Goal: Information Seeking & Learning: Learn about a topic

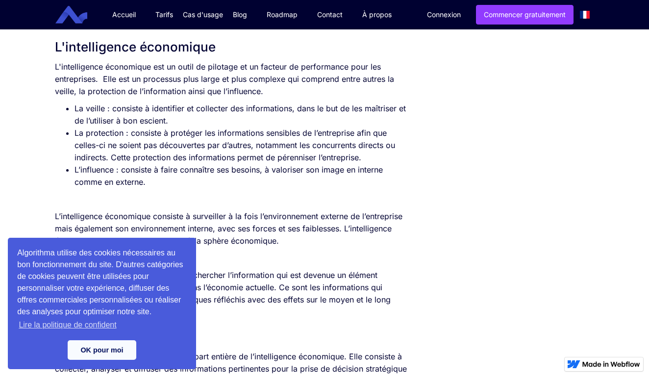
scroll to position [462, 0]
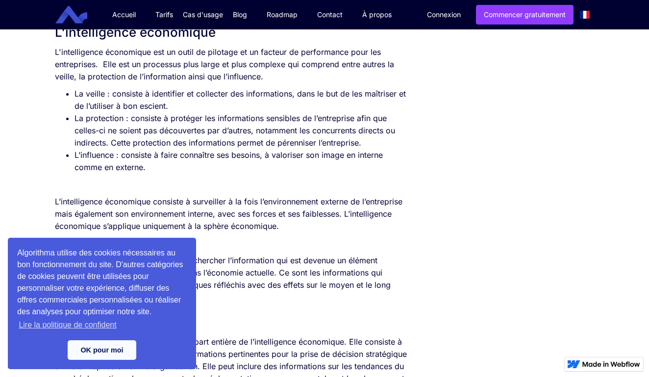
drag, startPoint x: 74, startPoint y: 92, endPoint x: 179, endPoint y: 104, distance: 105.1
click at [179, 104] on li "La veille : consiste à identifier et collecter des informations, dans le but de…" at bounding box center [242, 100] width 337 height 24
copy li "La veille : consiste à identifier et collecter des informations, dans le but de…"
click at [92, 89] on li "La veille : consiste à identifier et collecter des informations, dans le but de…" at bounding box center [242, 100] width 337 height 24
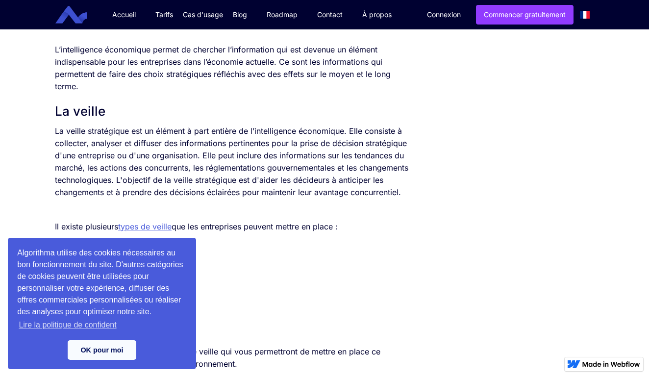
scroll to position [708, 0]
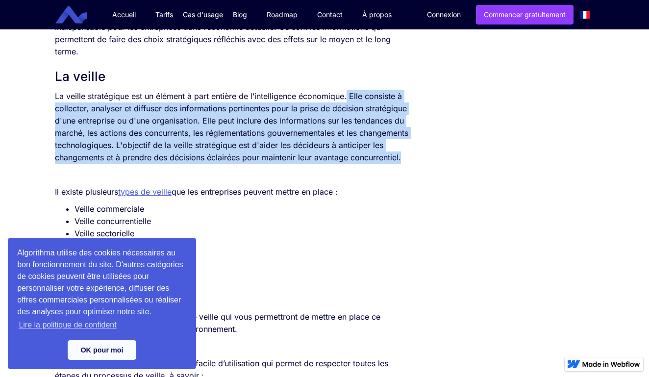
drag, startPoint x: 349, startPoint y: 95, endPoint x: 380, endPoint y: 175, distance: 86.1
click at [380, 164] on p "La veille stratégique est un élément à part entière de l’intelligence économiqu…" at bounding box center [233, 126] width 356 height 73
copy p "Elle consiste à collecter, analyser et diffuser des informations pertinentes po…"
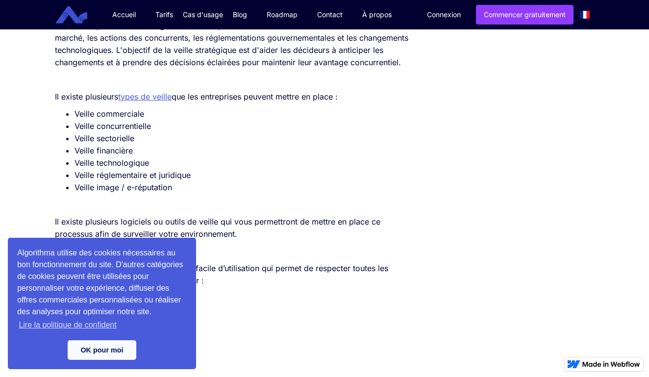
click at [330, 169] on li "Veille technologique" at bounding box center [242, 163] width 337 height 12
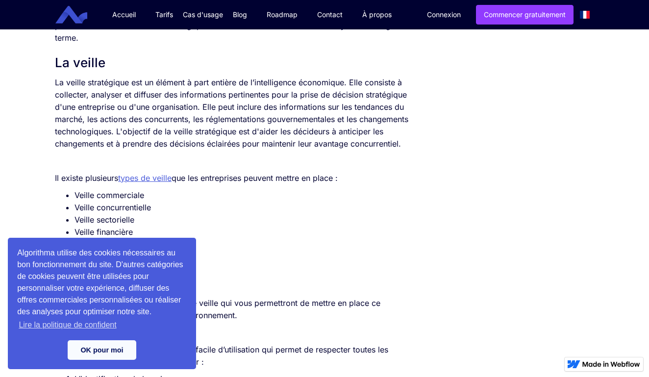
scroll to position [716, 0]
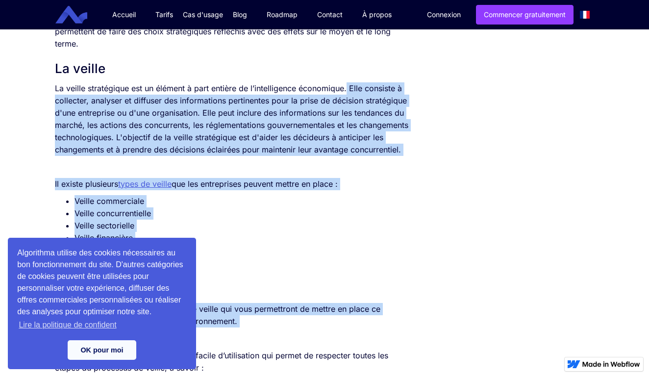
drag, startPoint x: 348, startPoint y: 87, endPoint x: 348, endPoint y: 341, distance: 253.8
click at [348, 341] on div "La concurrence ainsi que la pression économique sont des réalités incontournabl…" at bounding box center [233, 246] width 356 height 1202
copy div "Elle consiste à collecter, analyser et diffuser des informations pertinentes po…"
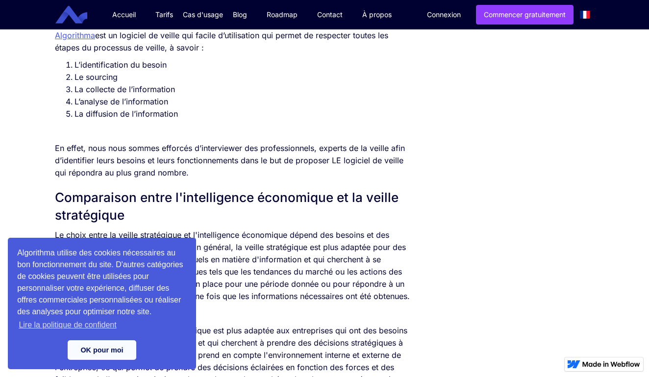
scroll to position [1037, 0]
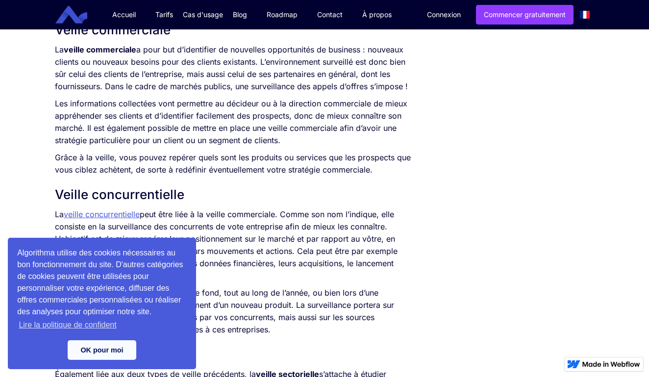
scroll to position [742, 0]
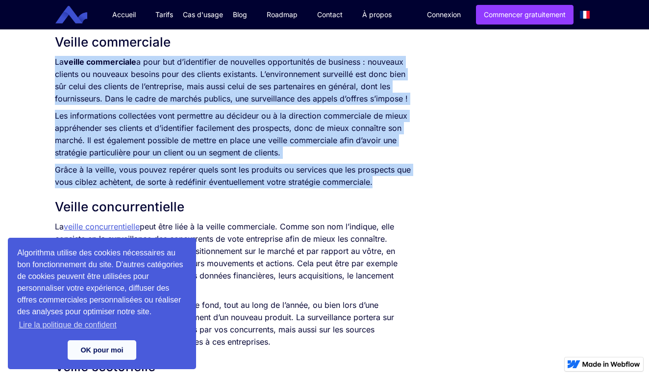
drag, startPoint x: 55, startPoint y: 63, endPoint x: 380, endPoint y: 188, distance: 348.0
click at [380, 188] on div "L’information représente un enjeu crucial pour une entreprise. Qu’elle soit int…" at bounding box center [233, 100] width 356 height 810
copy div "La veille commerciale a pour but d’identifier de nouvelles opportunités de busi…"
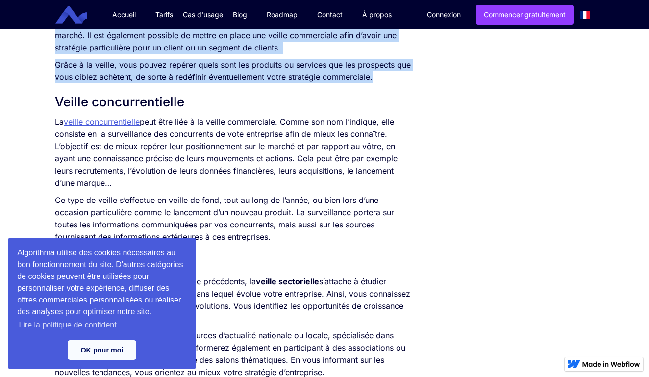
scroll to position [852, 0]
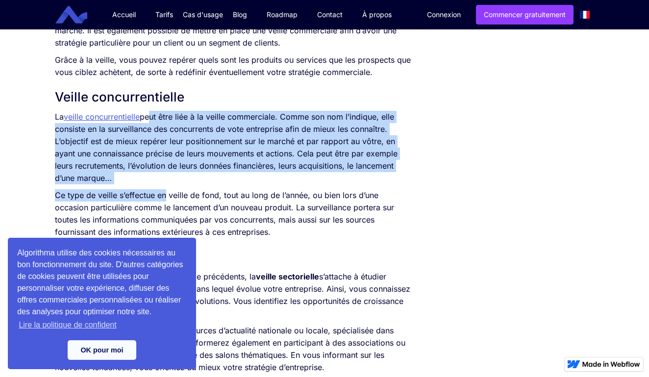
drag, startPoint x: 148, startPoint y: 117, endPoint x: 165, endPoint y: 192, distance: 77.4
click at [165, 192] on p "Ce type de veille s’effectue en veille de fond, tout au long de l’année, ou bie…" at bounding box center [233, 213] width 356 height 49
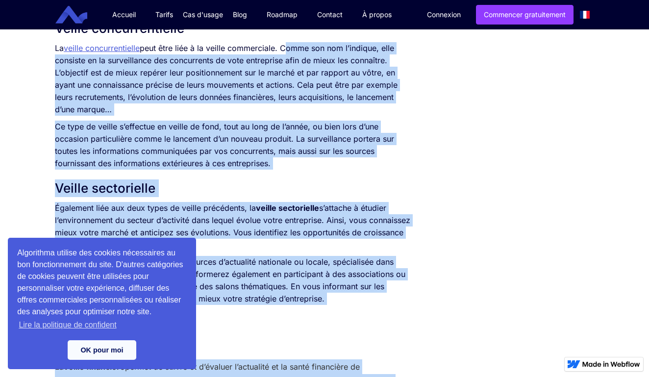
scroll to position [934, 0]
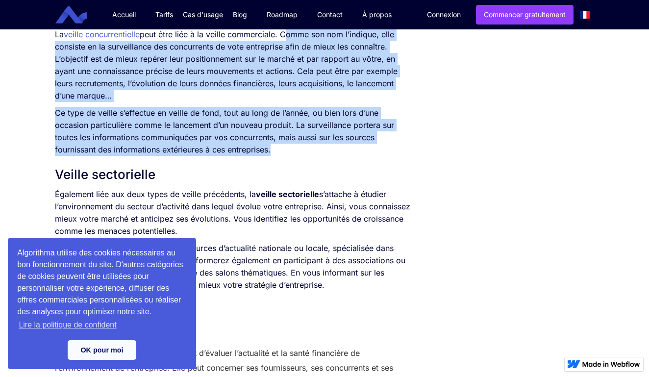
drag, startPoint x: 283, startPoint y: 117, endPoint x: 301, endPoint y: 146, distance: 34.5
copy div "Comme son nom l’indique, elle consiste en la surveillance des concurrents de vo…"
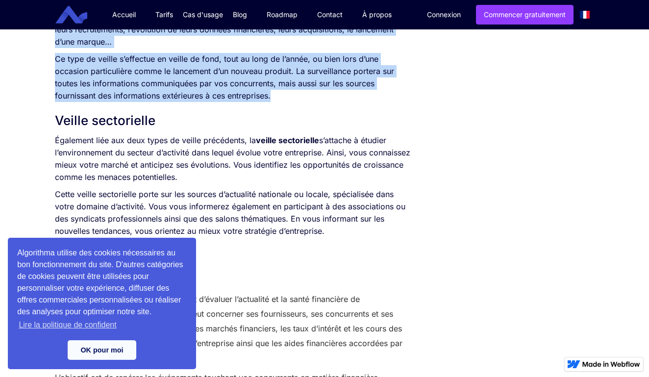
scroll to position [991, 0]
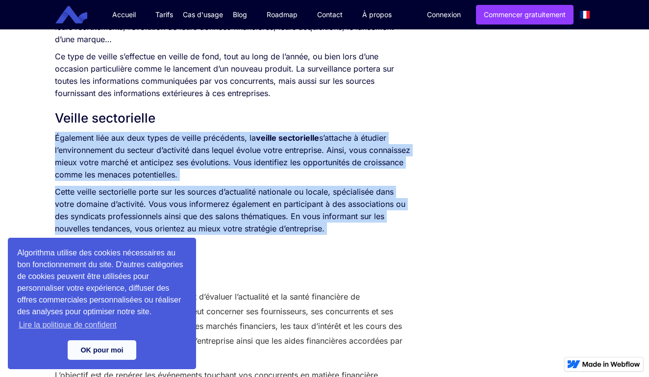
drag, startPoint x: 56, startPoint y: 138, endPoint x: 256, endPoint y: 263, distance: 236.1
click at [256, 263] on div "SOMMAIRE Qu’est-ce que la veille ? Veille commerciale Veille concurrentielle Ve…" at bounding box center [233, 153] width 366 height 1857
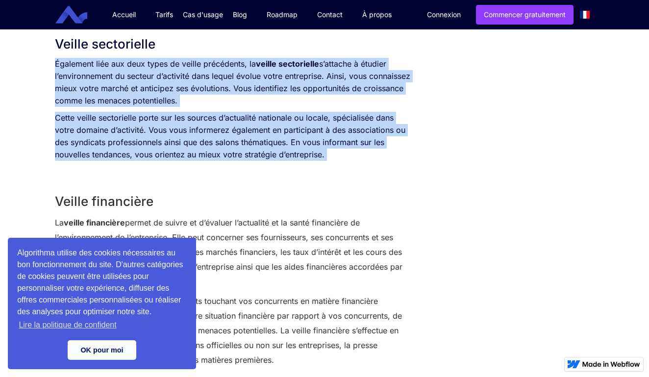
scroll to position [1087, 0]
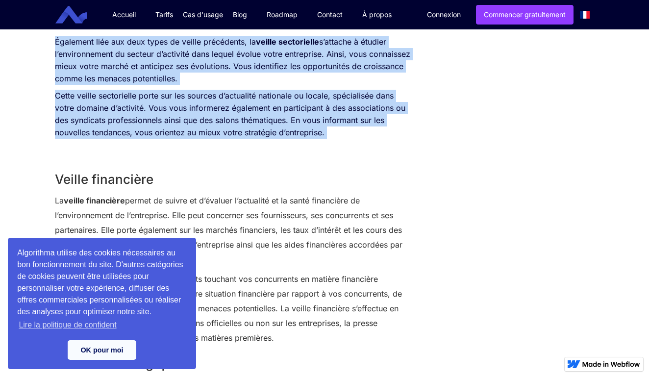
copy div "Également liée aux deux types de veille précédents, la veille sectorielle s’att…"
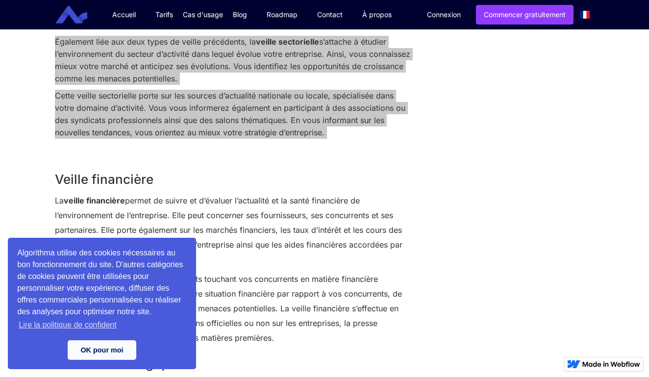
click at [84, 131] on p "Cette veille sectorielle porte sur les sources d’actualité nationale ou locale,…" at bounding box center [233, 114] width 356 height 49
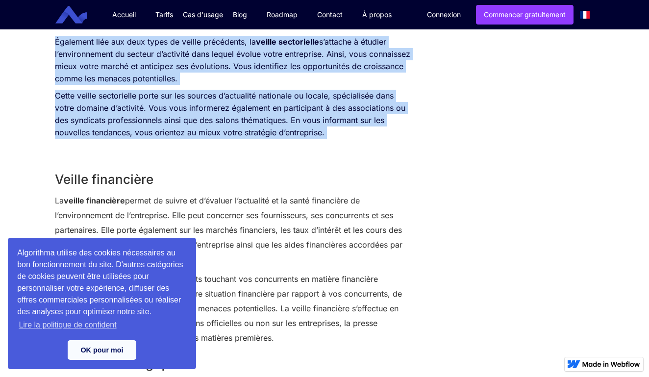
copy div "Également liée aux deux types de veille précédents, la veille sectorielle s’att…"
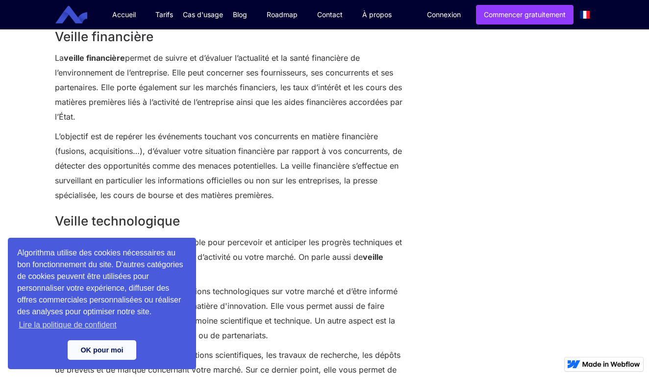
scroll to position [1233, 0]
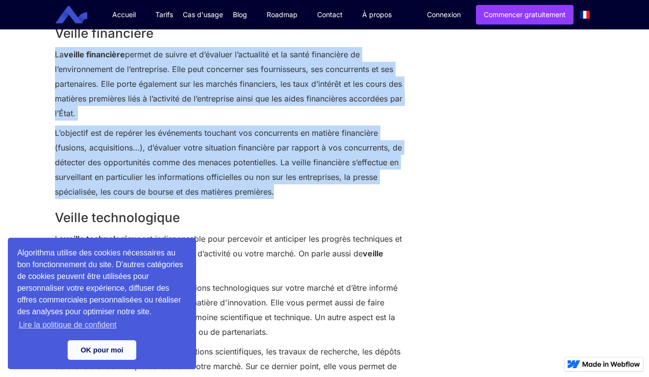
drag, startPoint x: 54, startPoint y: 55, endPoint x: 313, endPoint y: 189, distance: 291.2
copy div "La veille financière permet de suivre et d’évaluer l’actualité et la santé fina…"
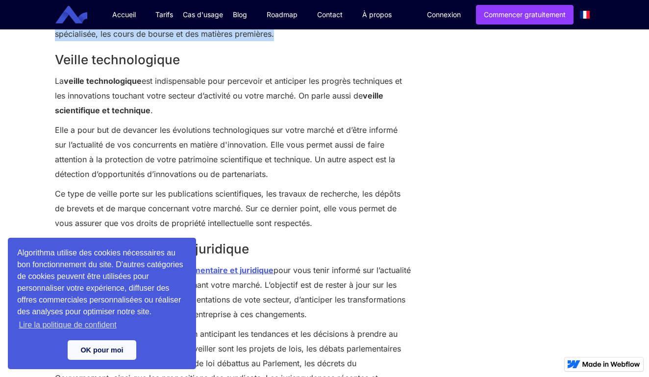
scroll to position [1394, 0]
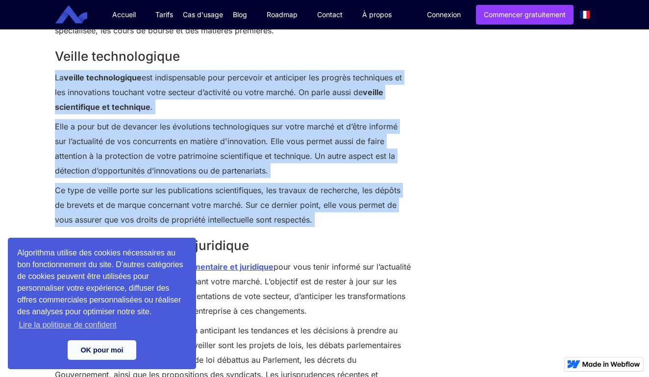
drag, startPoint x: 55, startPoint y: 78, endPoint x: 330, endPoint y: 228, distance: 313.0
click at [330, 228] on div "Veille financière La veille financière permet de suivre et d’évaluer l’actualit…" at bounding box center [233, 266] width 356 height 825
copy div "La veille technologique est indispensable pour percevoir et anticiper les progr…"
click at [323, 107] on p "La veille technologique est indispensable pour percevoir et anticiper les progr…" at bounding box center [233, 92] width 356 height 44
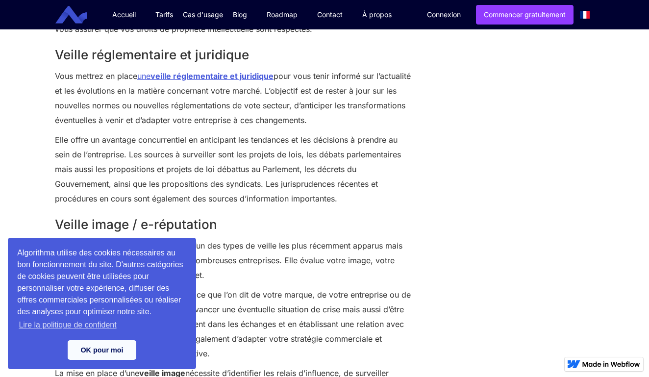
scroll to position [1586, 0]
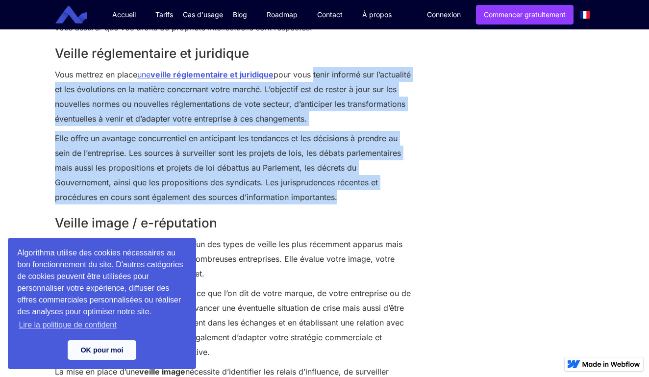
drag, startPoint x: 316, startPoint y: 73, endPoint x: 346, endPoint y: 201, distance: 130.7
click at [346, 201] on div "Veille financière La veille financière permet de suivre et d’évaluer l’actualit…" at bounding box center [233, 73] width 356 height 825
copy div "tenir informé sur l’actualité et les évolutions en la matière concernant votre …"
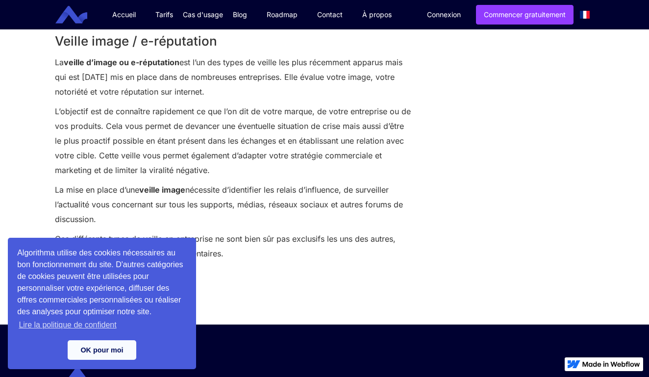
scroll to position [1769, 0]
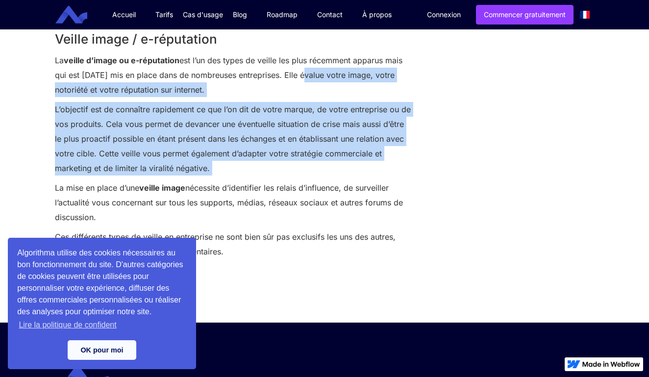
drag, startPoint x: 301, startPoint y: 75, endPoint x: 299, endPoint y: 177, distance: 101.9
copy div "Elle évalue votre image, votre notoriété et votre réputation sur internet. L’ob…"
